Goal: Information Seeking & Learning: Learn about a topic

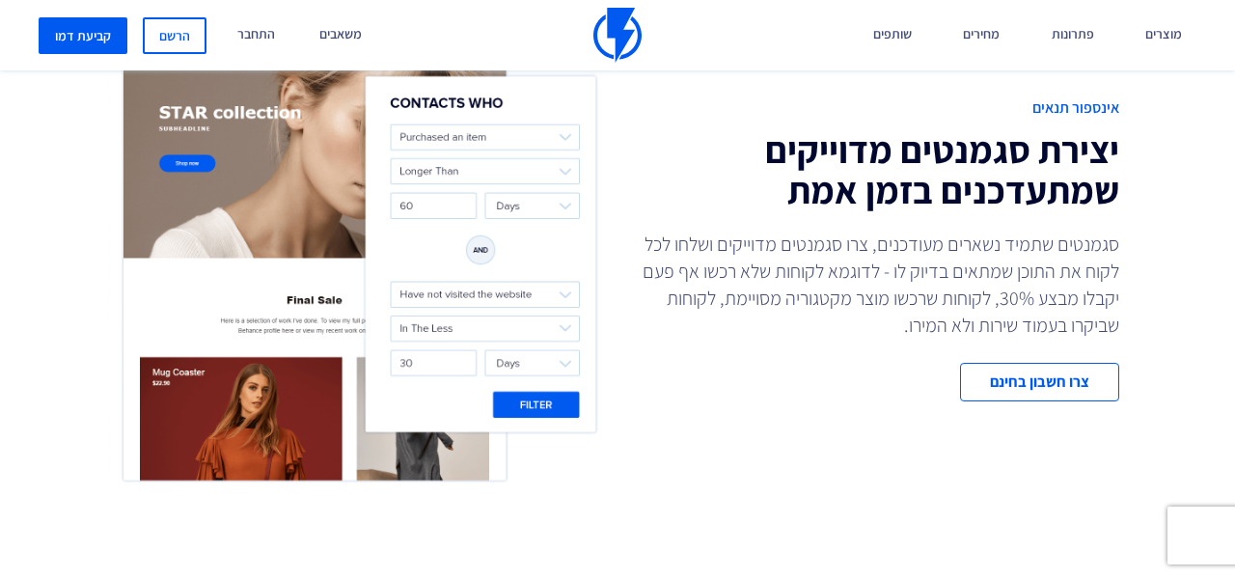
scroll to position [858, 0]
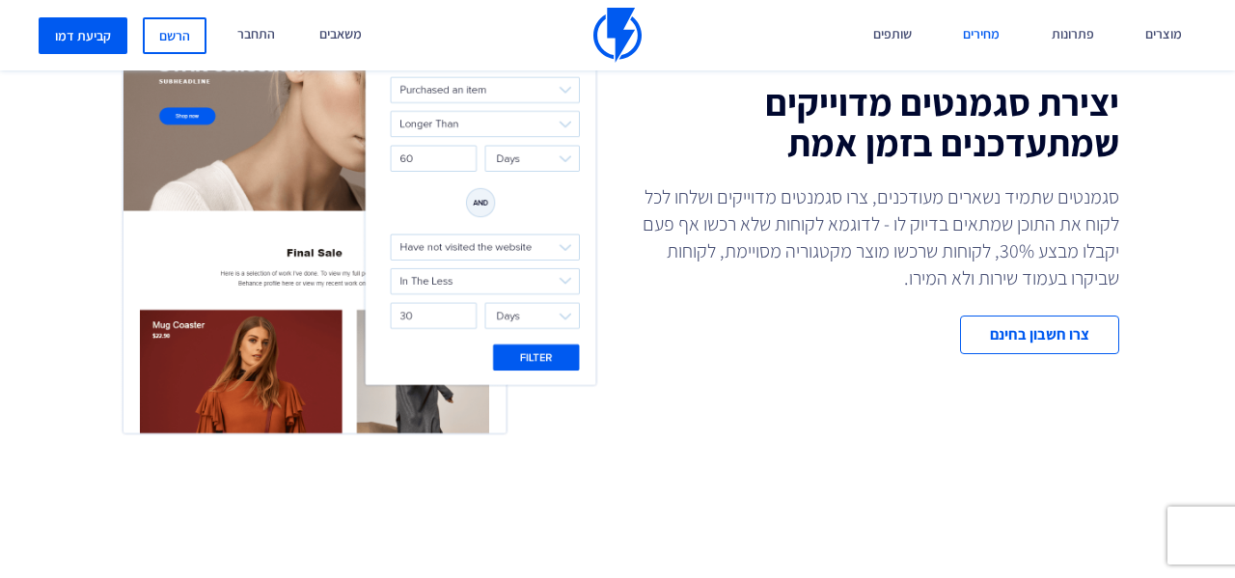
click at [1014, 33] on link "מחירים" at bounding box center [982, 35] width 66 height 70
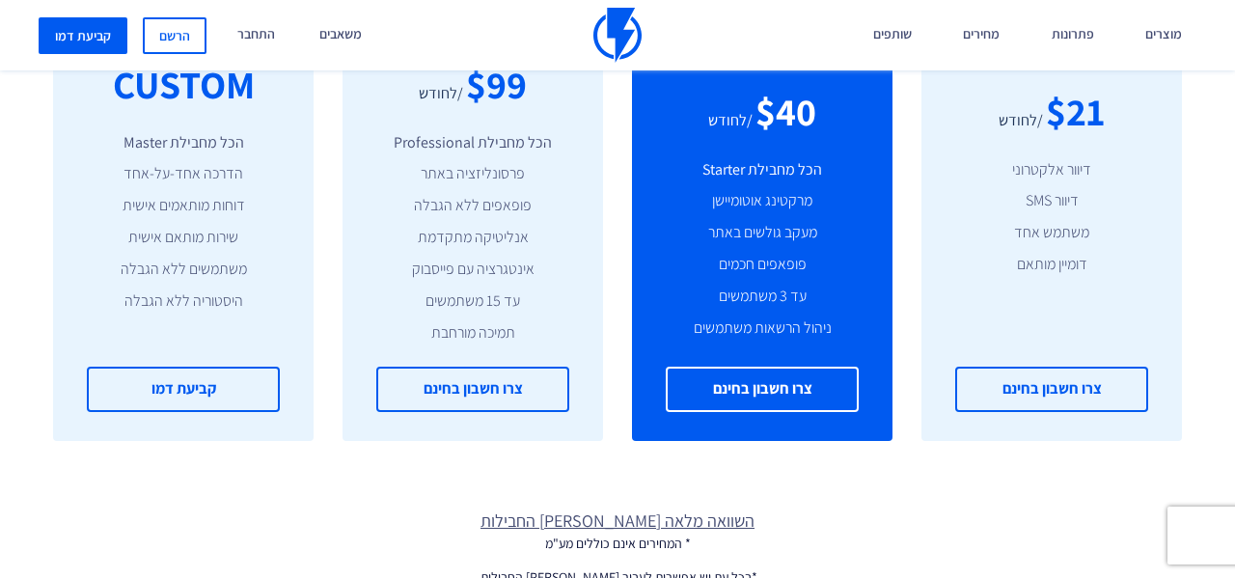
scroll to position [944, 0]
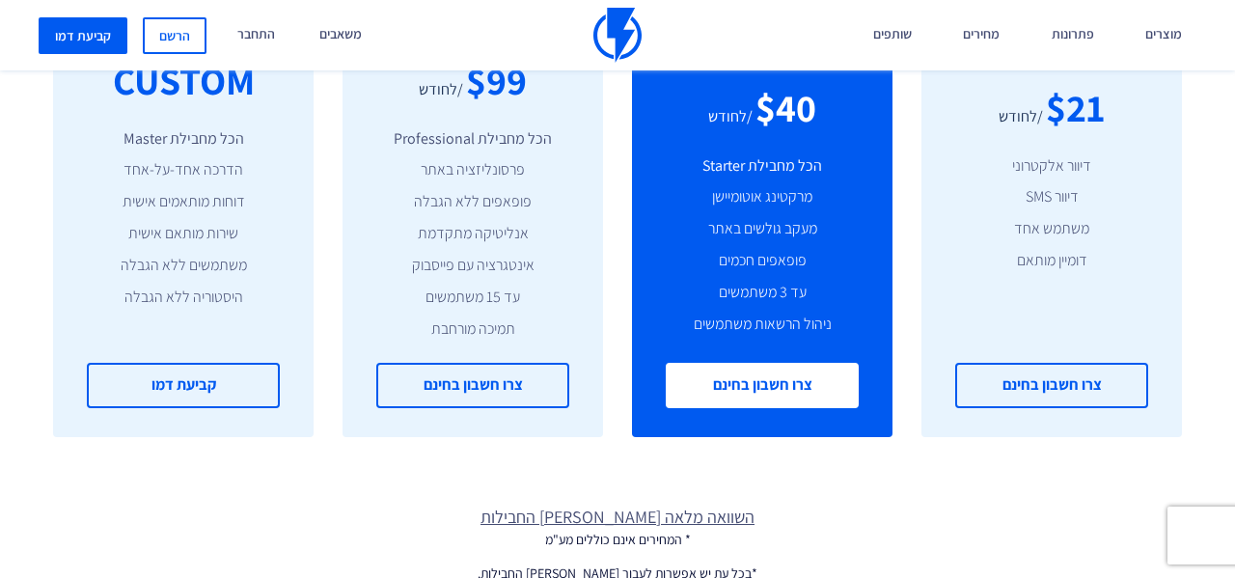
click at [769, 401] on link "צרו חשבון בחינם" at bounding box center [762, 385] width 193 height 45
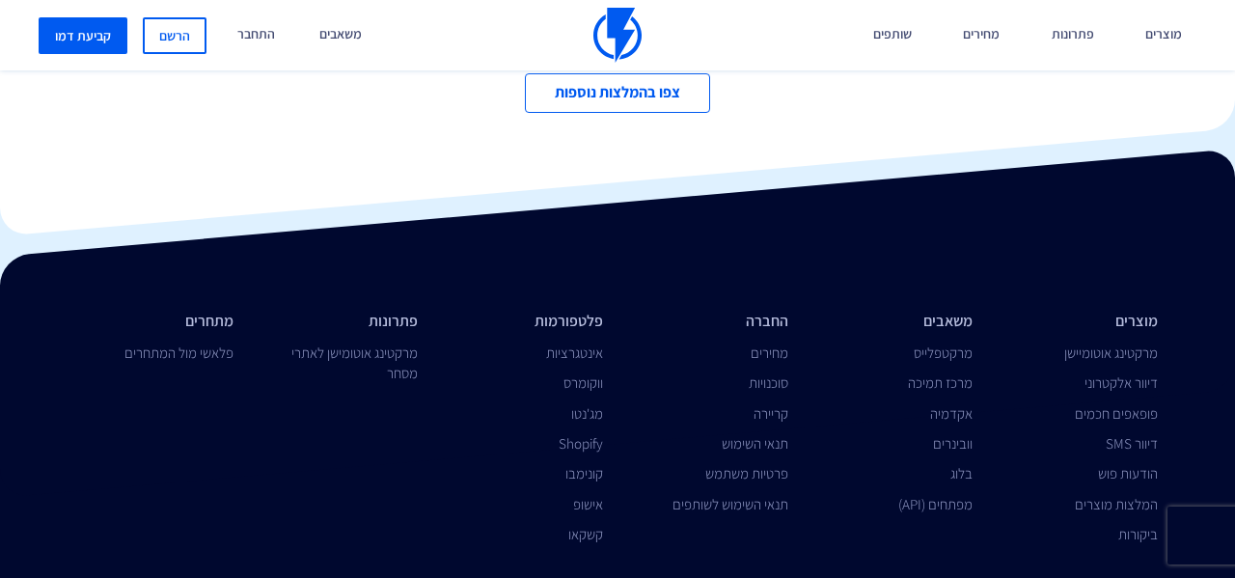
scroll to position [6367, 0]
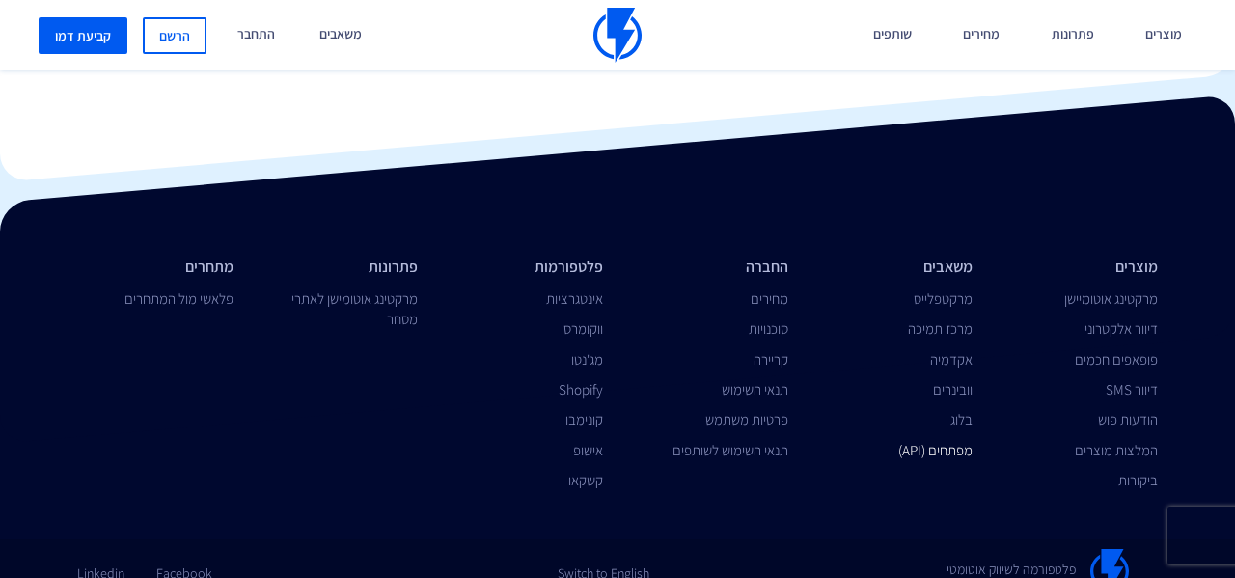
click at [944, 441] on link "מפתחים (API)" at bounding box center [936, 450] width 74 height 18
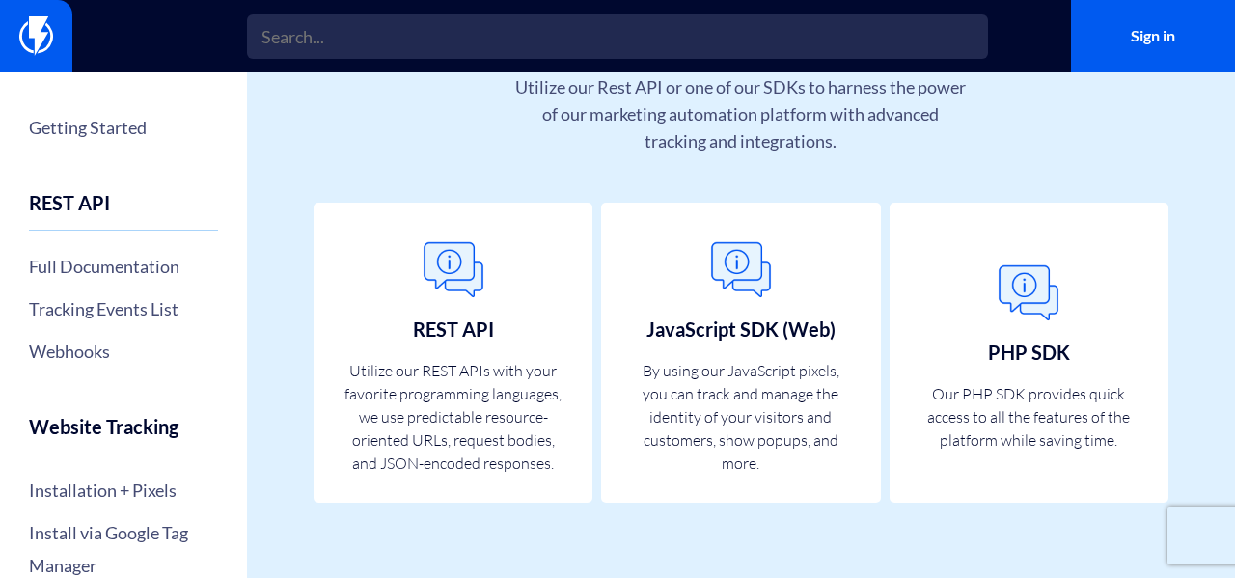
click at [518, 132] on p "Utilize our Rest API or one of our SDKs to harness the power of our marketing a…" at bounding box center [741, 113] width 454 height 81
click at [669, 132] on p "Utilize our Rest API or one of our SDKs to harness the power of our marketing a…" at bounding box center [741, 113] width 454 height 81
click at [668, 132] on p "Utilize our Rest API or one of our SDKs to harness the power of our marketing a…" at bounding box center [741, 113] width 454 height 81
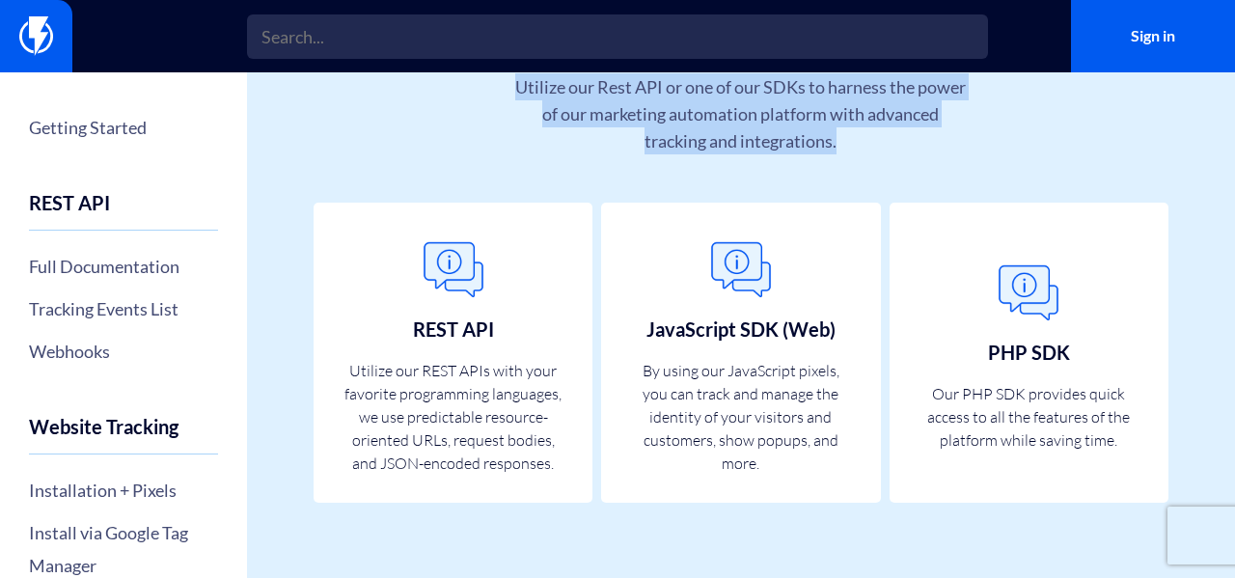
click at [668, 132] on p "Utilize our Rest API or one of our SDKs to harness the power of our marketing a…" at bounding box center [741, 113] width 454 height 81
click at [153, 263] on link "Full Documentation" at bounding box center [123, 266] width 189 height 33
click at [81, 259] on link "Full Documentation" at bounding box center [123, 266] width 189 height 33
